Goal: Task Accomplishment & Management: Manage account settings

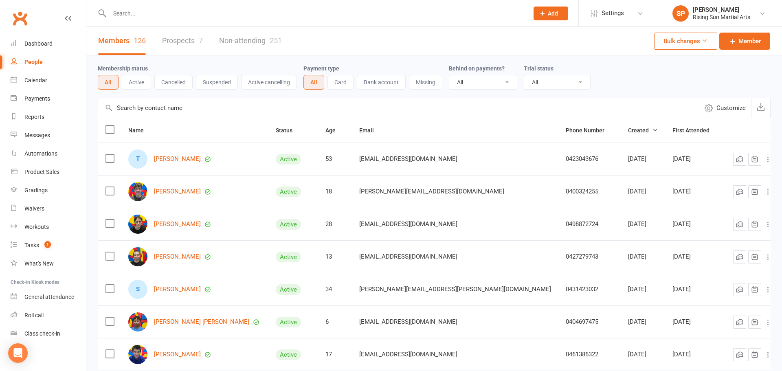
select select "100"
click at [41, 46] on div "Dashboard" at bounding box center [38, 43] width 28 height 7
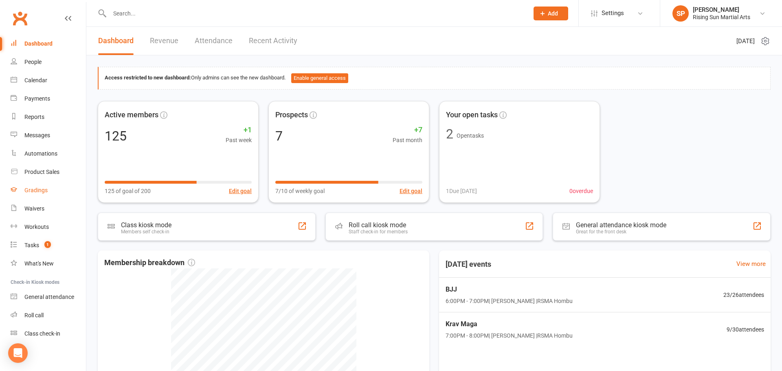
click at [35, 194] on link "Gradings" at bounding box center [48, 190] width 75 height 18
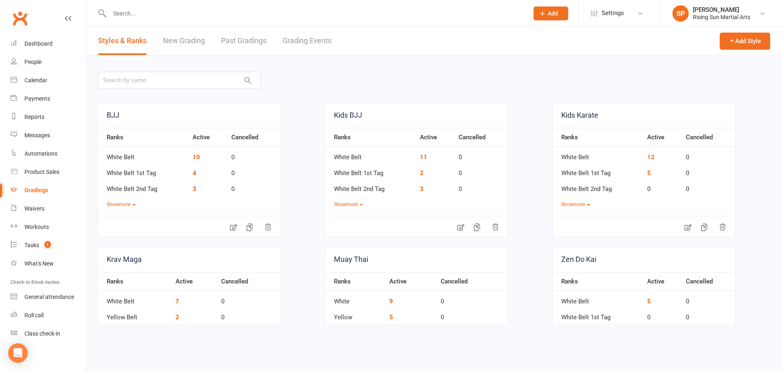
click at [299, 40] on link "Grading Events" at bounding box center [307, 41] width 49 height 28
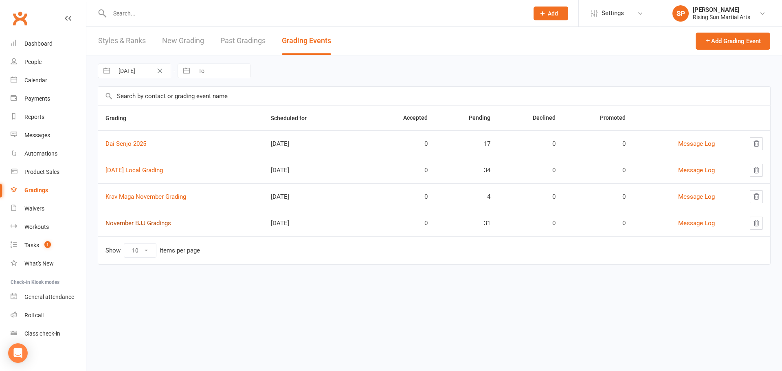
click at [145, 225] on link "November BJJ Gradings" at bounding box center [139, 223] width 66 height 7
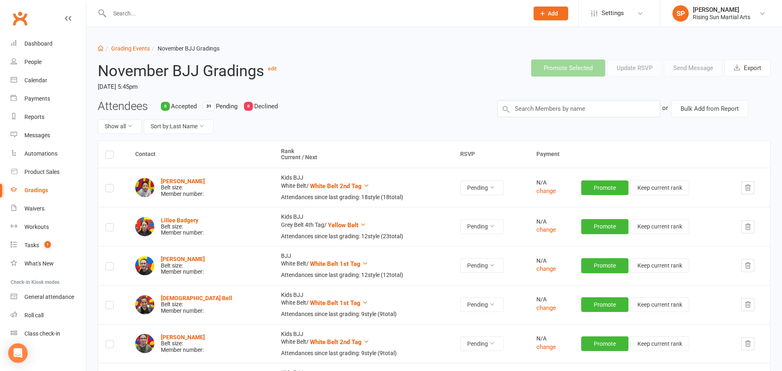
click at [544, 121] on div "Attendees 0 Accepted 31 Pending 0 Declined Show all Sort by: Last Name or Bulk …" at bounding box center [434, 120] width 685 height 40
click at [541, 111] on input "text" at bounding box center [578, 108] width 163 height 17
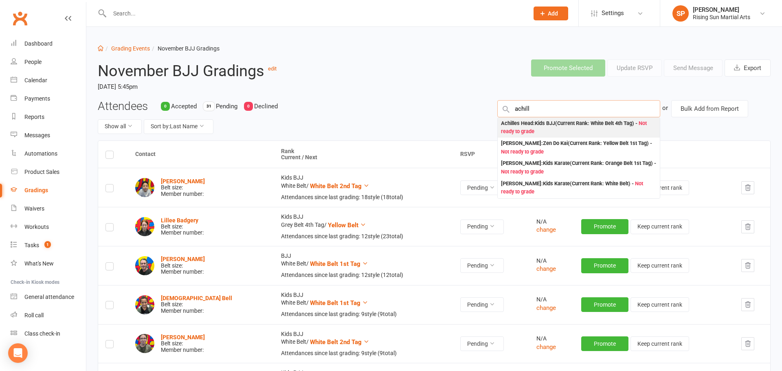
type input "achill"
click at [575, 133] on div "Achilles Head : Kids BJJ (Current Rank: White Belt 4th Tag ) - Not ready to gra…" at bounding box center [579, 127] width 156 height 17
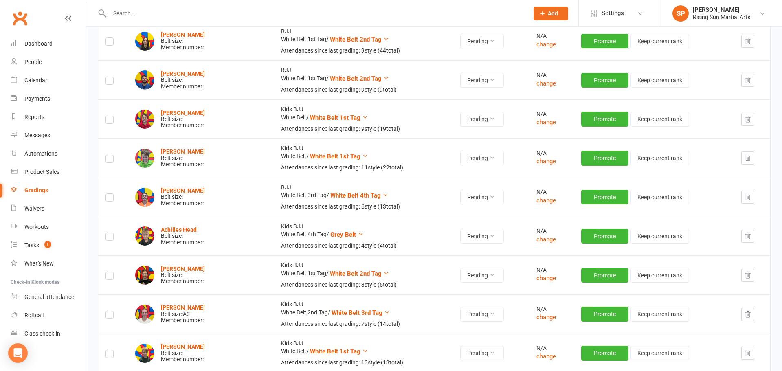
scroll to position [461, 0]
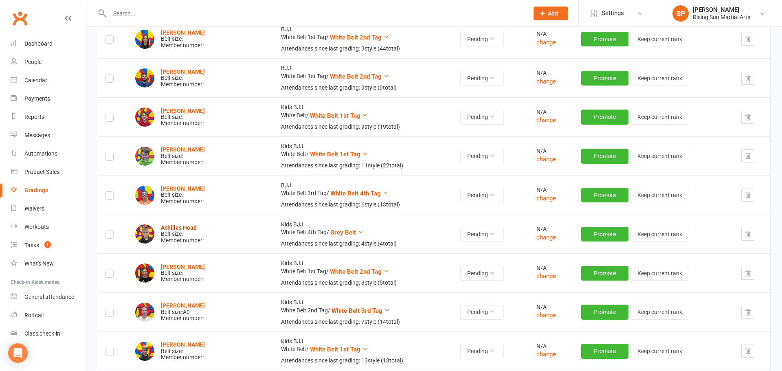
click at [185, 229] on strong "Achilles Head" at bounding box center [179, 228] width 36 height 7
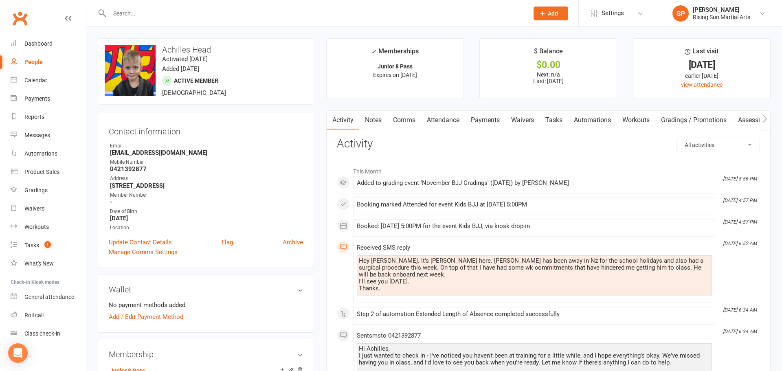
click at [40, 63] on div "People" at bounding box center [33, 62] width 18 height 7
select select "100"
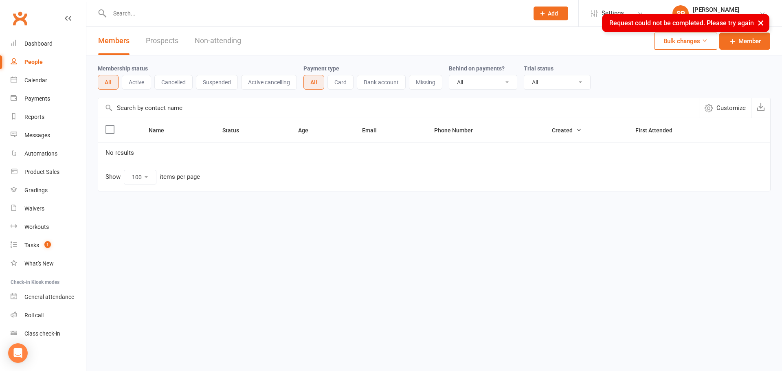
click at [762, 25] on button "×" at bounding box center [761, 23] width 15 height 18
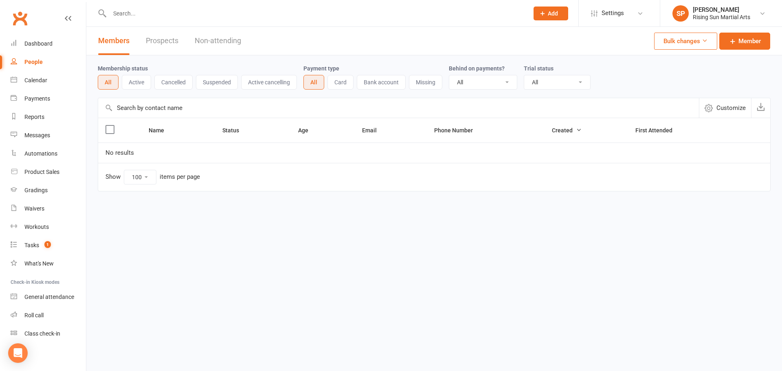
click at [175, 42] on link "Prospects" at bounding box center [162, 41] width 33 height 28
click at [124, 45] on link "Members" at bounding box center [113, 41] width 31 height 28
click at [166, 42] on link "Prospects" at bounding box center [162, 41] width 33 height 28
